Goal: Transaction & Acquisition: Download file/media

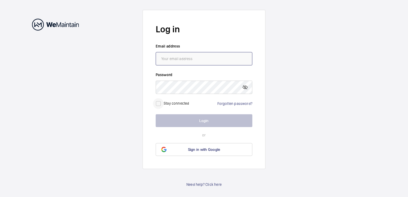
type input "[PERSON_NAME][EMAIL_ADDRESS][DOMAIN_NAME]"
click at [159, 105] on input "checkbox" at bounding box center [158, 103] width 11 height 11
checkbox input "true"
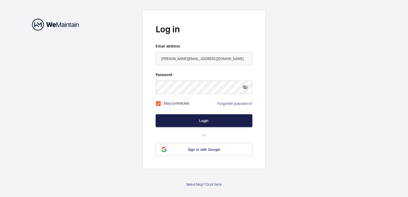
click at [199, 123] on button "Login" at bounding box center [204, 120] width 97 height 13
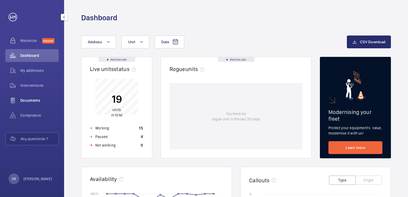
click at [25, 98] on span "Documents" at bounding box center [39, 100] width 38 height 5
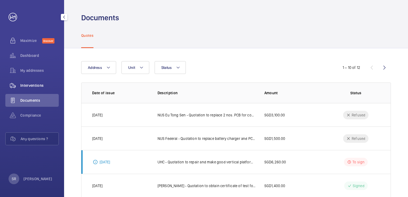
click at [39, 87] on span "Interventions" at bounding box center [39, 85] width 38 height 5
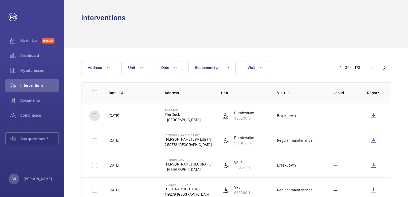
click at [92, 115] on input "checkbox" at bounding box center [94, 115] width 11 height 11
checkbox input "true"
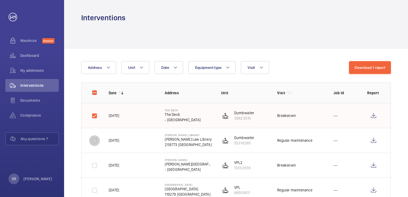
click at [97, 140] on input "checkbox" at bounding box center [94, 140] width 11 height 11
checkbox input "true"
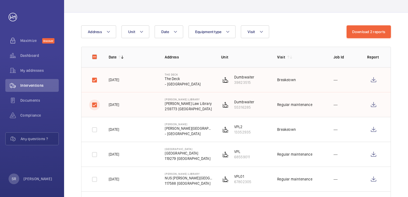
scroll to position [27, 0]
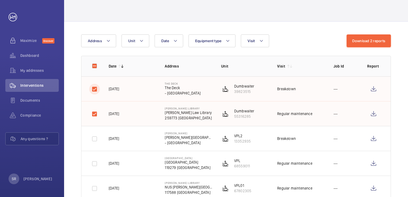
click at [93, 89] on input "checkbox" at bounding box center [94, 89] width 11 height 11
checkbox input "false"
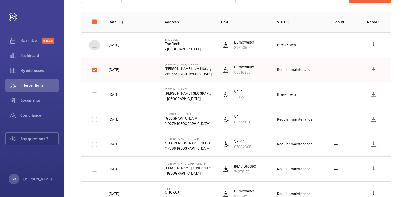
scroll to position [80, 0]
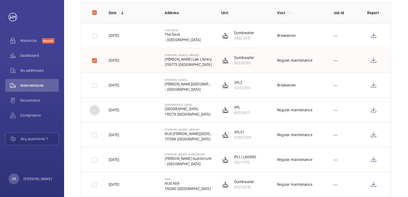
click at [94, 113] on input "checkbox" at bounding box center [94, 110] width 11 height 11
checkbox input "true"
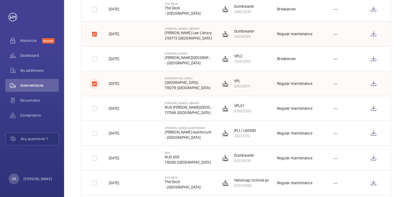
scroll to position [107, 0]
click at [93, 108] on input "checkbox" at bounding box center [94, 108] width 11 height 11
checkbox input "true"
click at [94, 133] on input "checkbox" at bounding box center [94, 133] width 11 height 11
checkbox input "true"
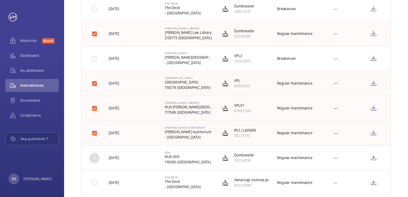
click at [95, 158] on input "checkbox" at bounding box center [94, 158] width 11 height 11
checkbox input "true"
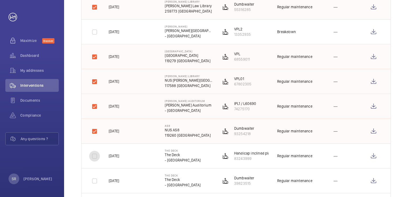
click at [95, 154] on input "checkbox" at bounding box center [94, 156] width 11 height 11
checkbox input "true"
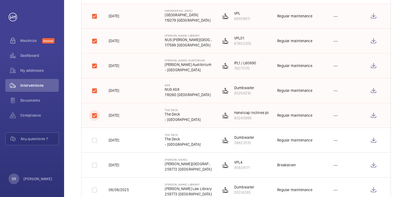
scroll to position [187, 0]
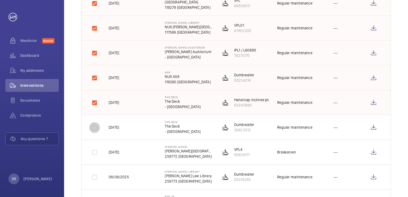
click at [96, 128] on input "checkbox" at bounding box center [94, 127] width 11 height 11
checkbox input "true"
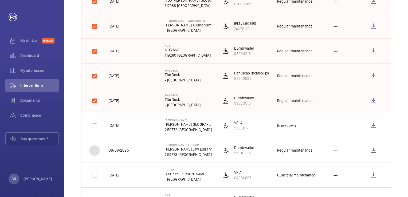
click at [97, 152] on input "checkbox" at bounding box center [94, 150] width 11 height 11
checkbox input "true"
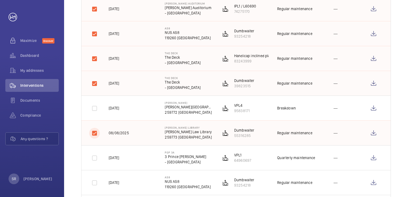
scroll to position [240, 0]
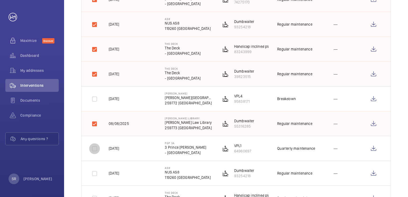
click at [92, 148] on input "checkbox" at bounding box center [94, 148] width 11 height 11
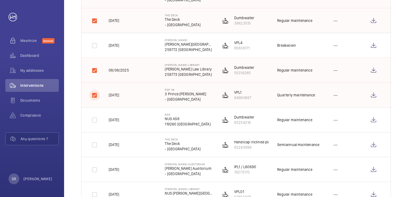
scroll to position [267, 0]
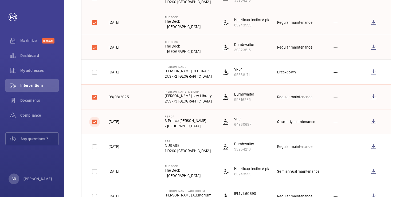
click at [93, 118] on input "checkbox" at bounding box center [94, 122] width 11 height 11
checkbox input "false"
click at [94, 99] on input "checkbox" at bounding box center [94, 97] width 11 height 11
checkbox input "false"
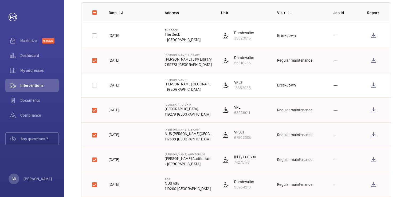
scroll to position [53, 0]
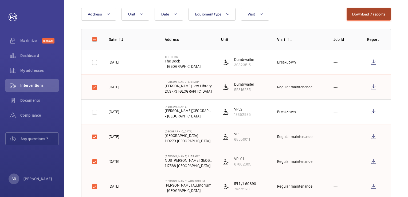
click at [354, 13] on button "Download 7 reports" at bounding box center [368, 14] width 45 height 13
